Goal: Task Accomplishment & Management: Use online tool/utility

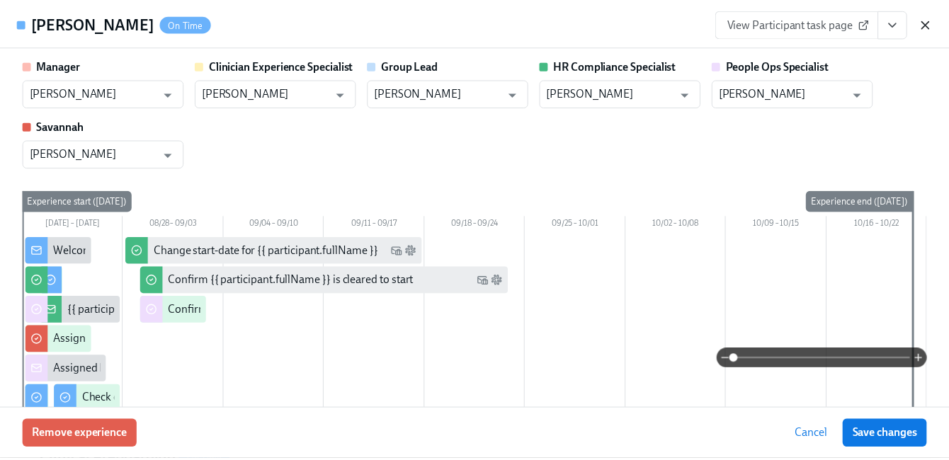
scroll to position [220, 0]
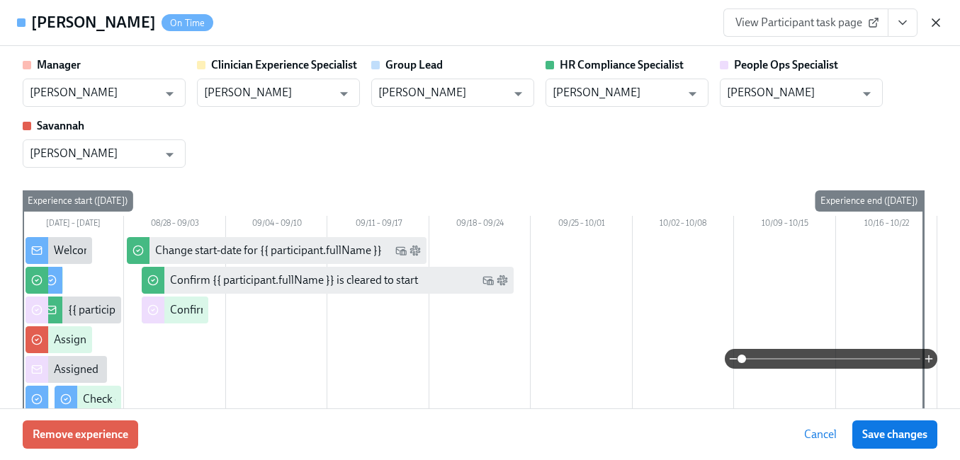
click at [933, 22] on icon "button" at bounding box center [936, 23] width 14 height 14
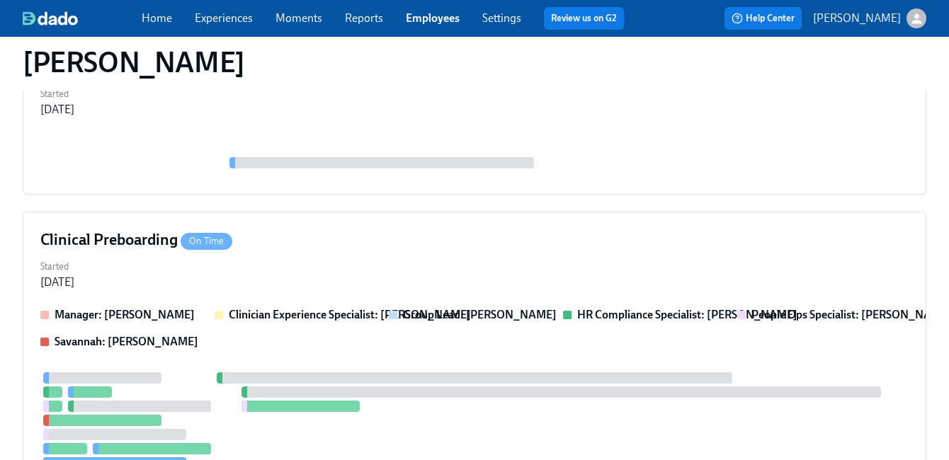
click at [435, 13] on link "Employees" at bounding box center [433, 17] width 54 height 13
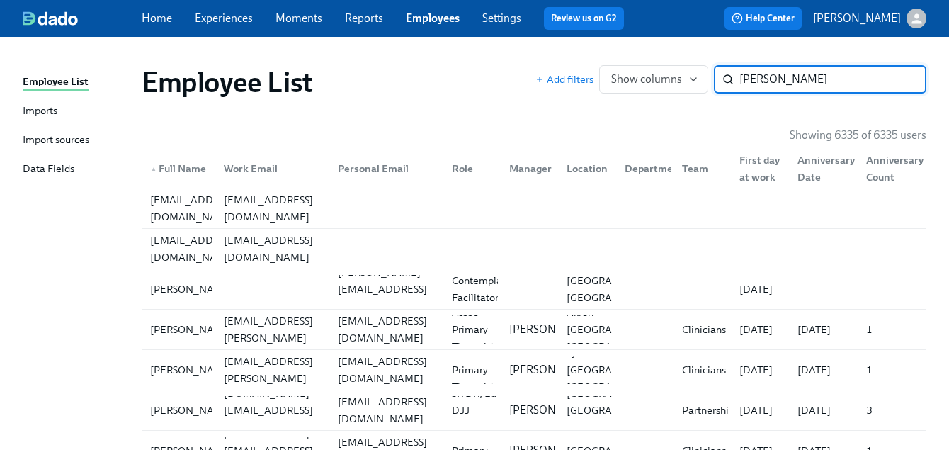
type input "[PERSON_NAME]"
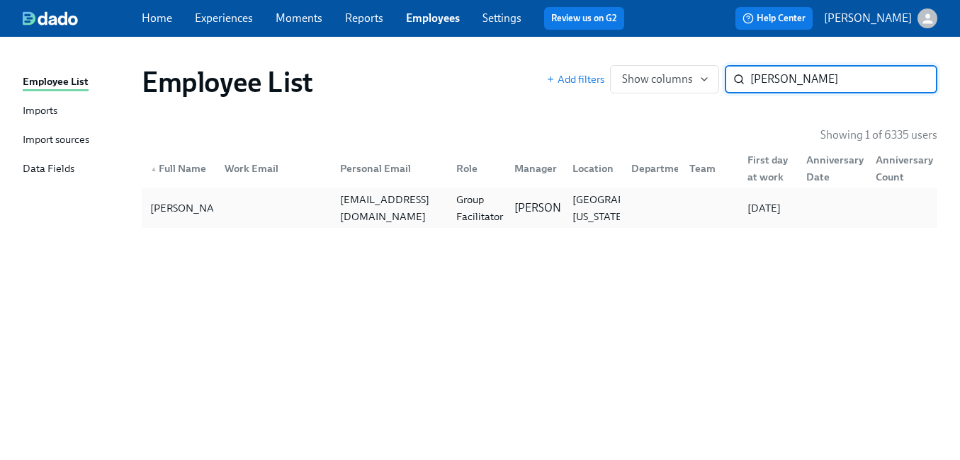
click at [506, 205] on div "Group Facilitator" at bounding box center [480, 208] width 58 height 34
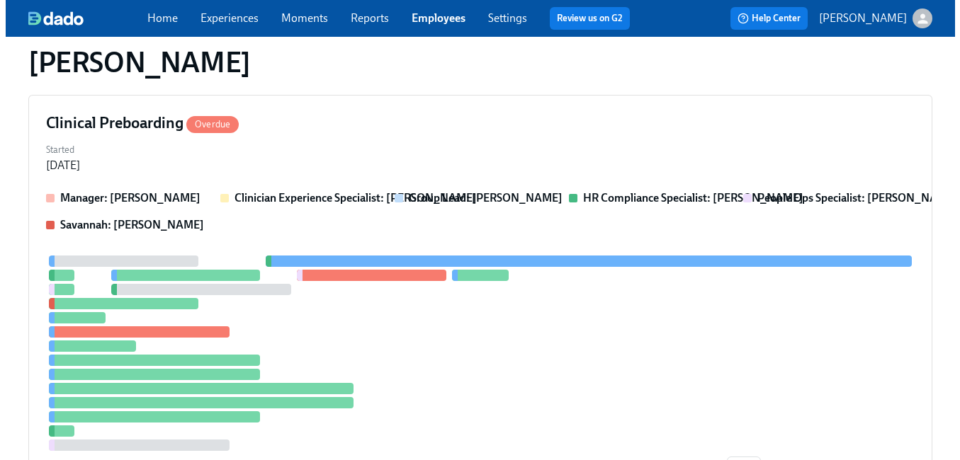
scroll to position [354, 0]
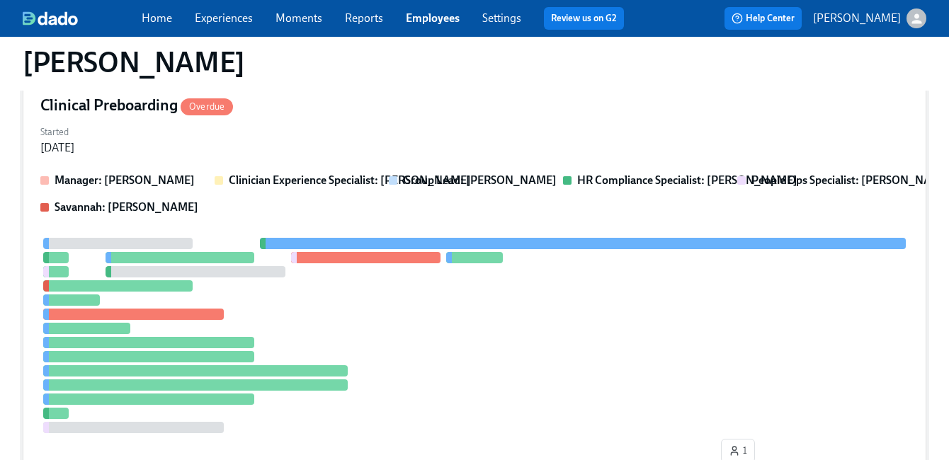
click at [505, 188] on div "Manager: [PERSON_NAME] Clinician Experience Specialist: [PERSON_NAME] Group Lea…" at bounding box center [474, 194] width 868 height 43
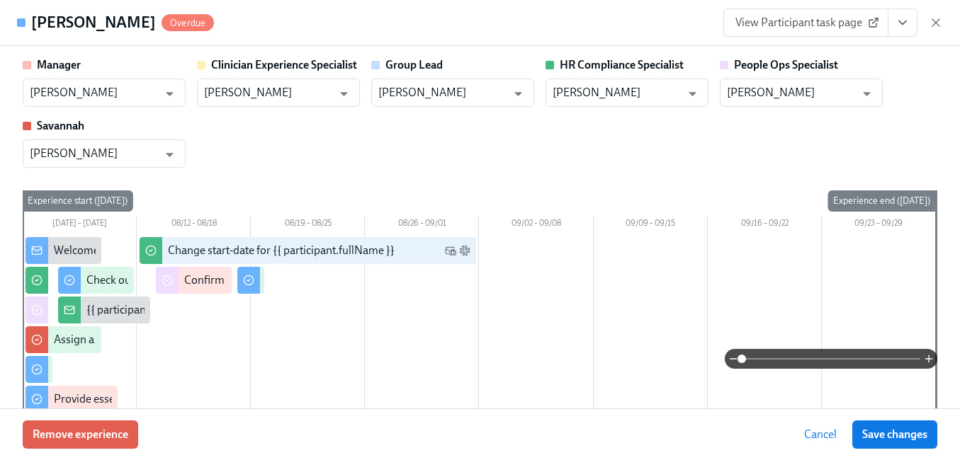
click at [900, 30] on button "View task page" at bounding box center [903, 23] width 30 height 28
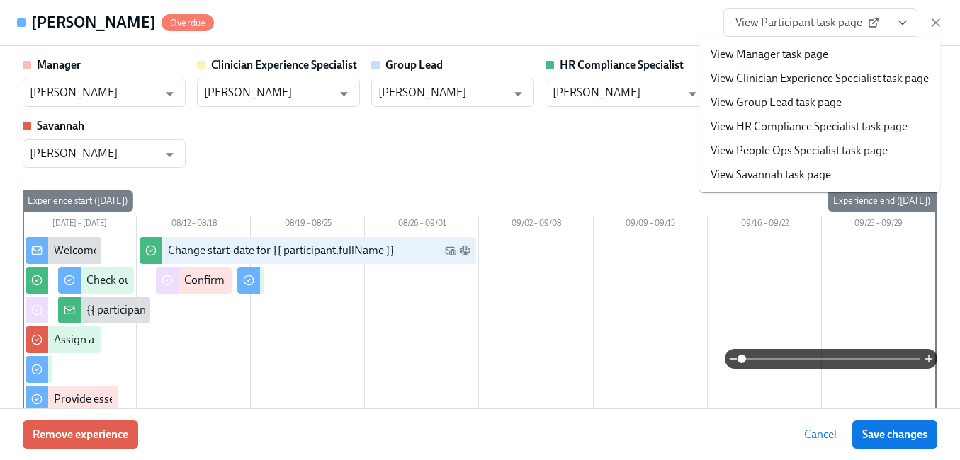
click at [858, 149] on link "View People Ops Specialist task page" at bounding box center [799, 151] width 177 height 16
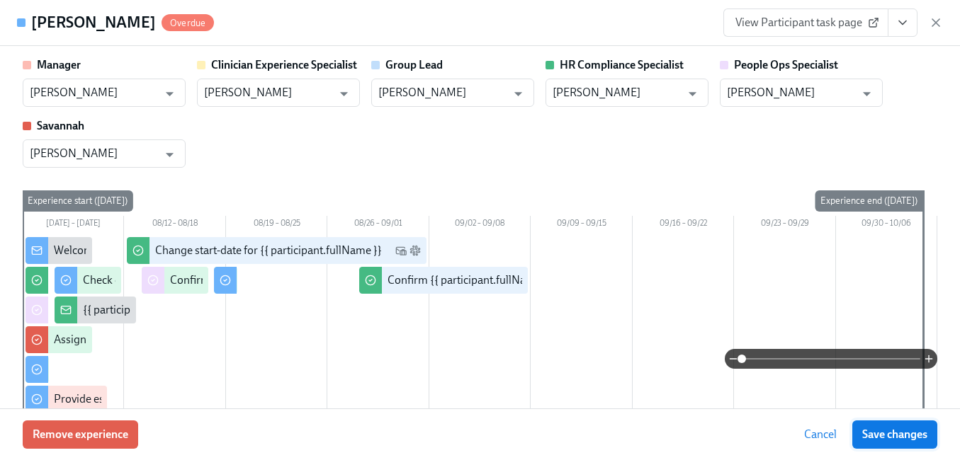
click at [878, 429] on span "Save changes" at bounding box center [894, 435] width 65 height 14
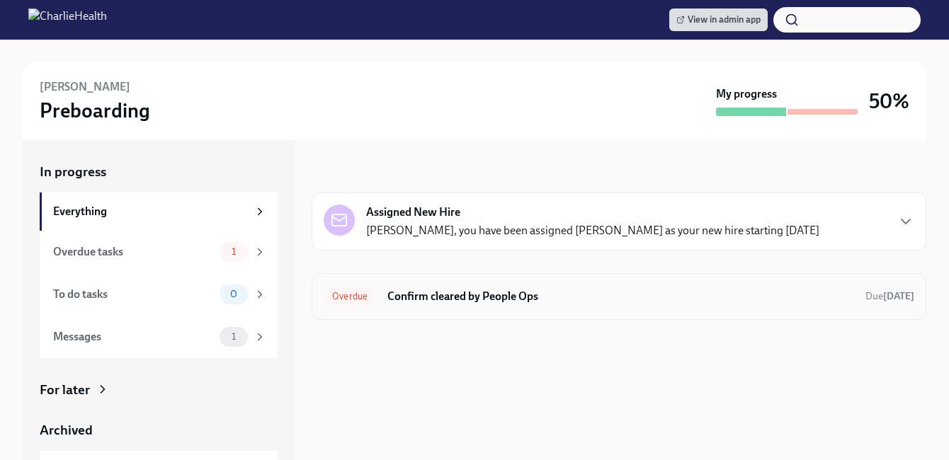
click at [503, 298] on h6 "Confirm cleared by People Ops" at bounding box center [620, 297] width 467 height 16
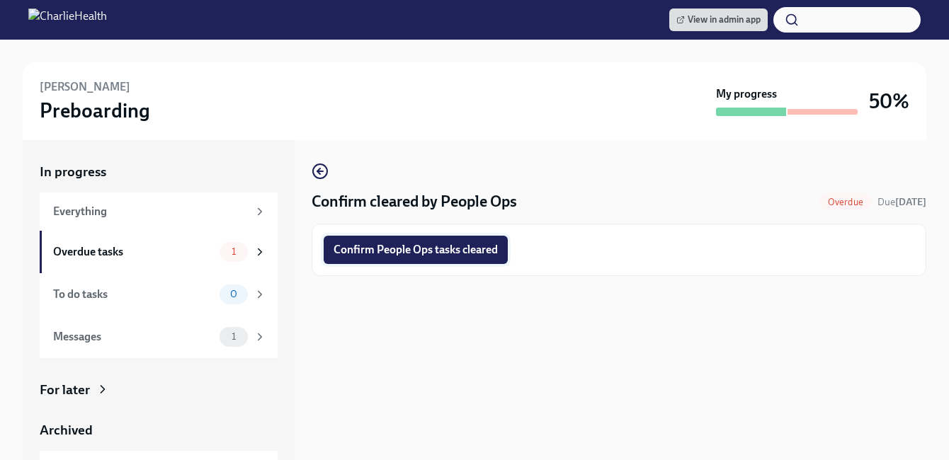
click at [375, 251] on span "Confirm People Ops tasks cleared" at bounding box center [416, 250] width 164 height 14
